Goal: Task Accomplishment & Management: Complete application form

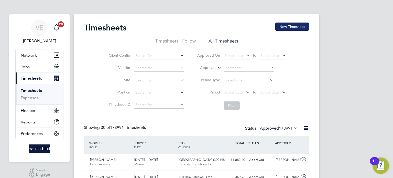
click at [295, 25] on button "New Timesheet" at bounding box center [292, 27] width 34 height 8
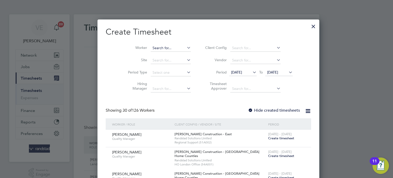
click at [161, 48] on input at bounding box center [171, 48] width 40 height 7
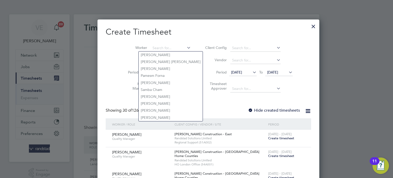
click at [309, 25] on div at bounding box center [313, 24] width 9 height 9
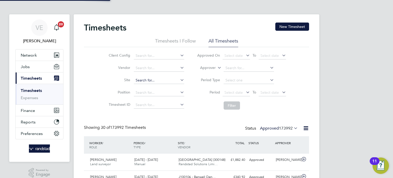
scroll to position [13, 45]
click at [295, 27] on button "New Timesheet" at bounding box center [292, 27] width 34 height 8
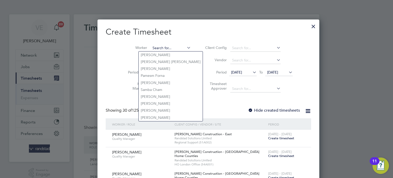
click at [162, 50] on input at bounding box center [171, 48] width 40 height 7
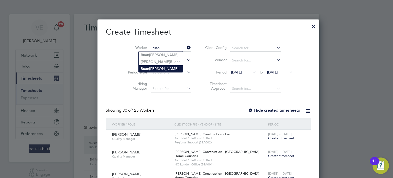
click at [164, 67] on li "[PERSON_NAME]" at bounding box center [161, 68] width 44 height 7
type input "[PERSON_NAME]"
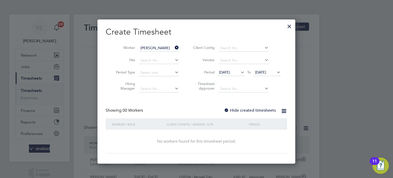
click at [232, 106] on div "Create Timesheet Worker [PERSON_NAME] Site Period Type Hiring Manager Client Co…" at bounding box center [196, 90] width 181 height 127
click at [276, 71] on icon at bounding box center [276, 72] width 0 height 7
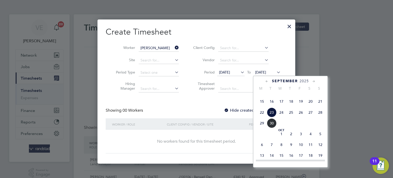
click at [321, 117] on span "28" at bounding box center [321, 112] width 10 height 10
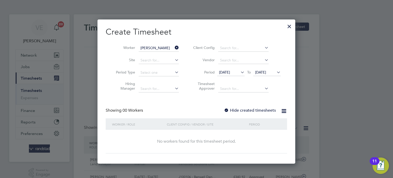
click at [229, 110] on div at bounding box center [226, 110] width 5 height 5
click at [234, 75] on span "[DATE]" at bounding box center [230, 72] width 27 height 7
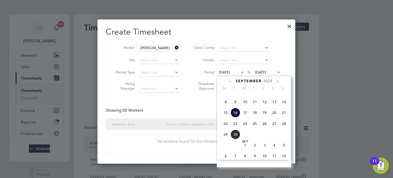
click at [226, 128] on span "22" at bounding box center [226, 124] width 10 height 10
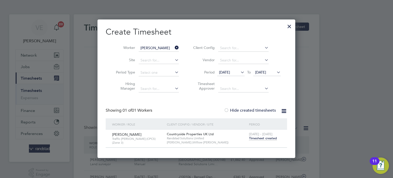
click at [259, 137] on span "Timesheet created" at bounding box center [263, 138] width 28 height 5
